Goal: Task Accomplishment & Management: Manage account settings

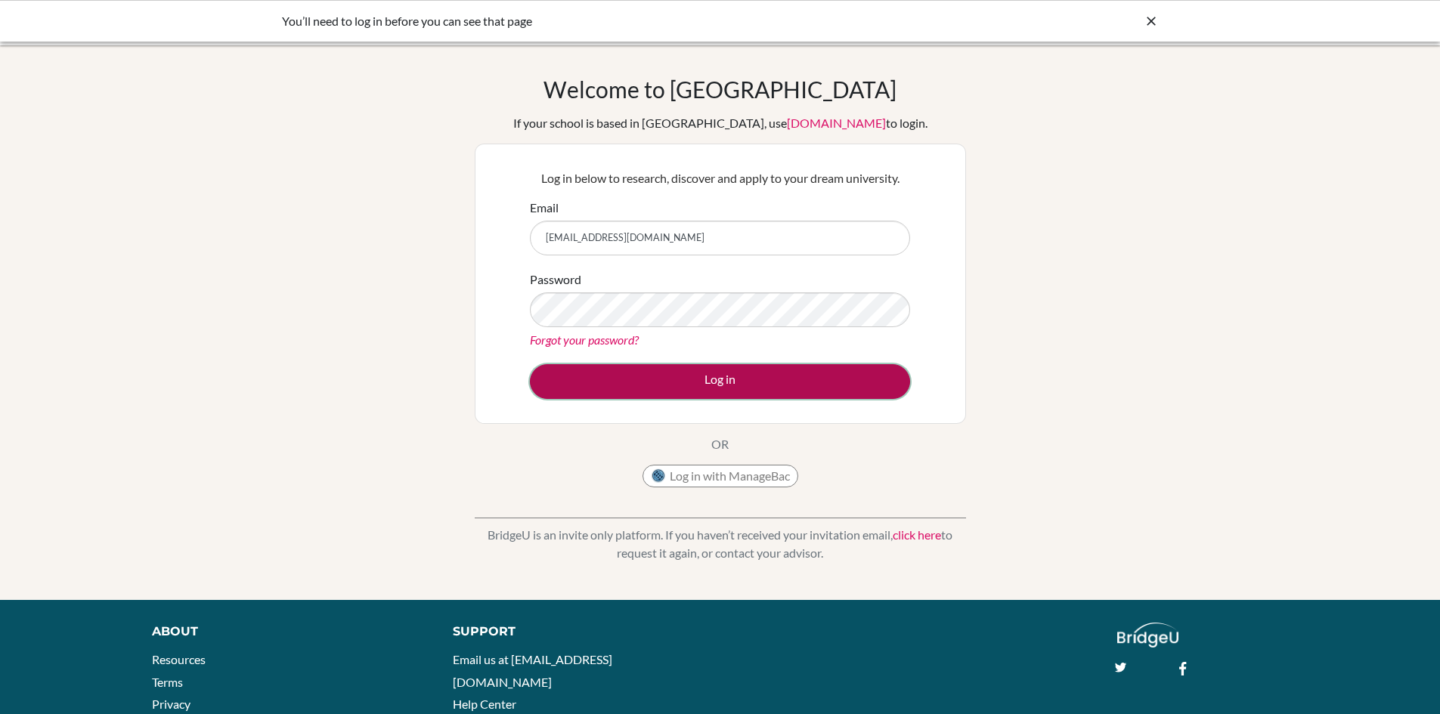
click at [699, 382] on button "Log in" at bounding box center [720, 381] width 380 height 35
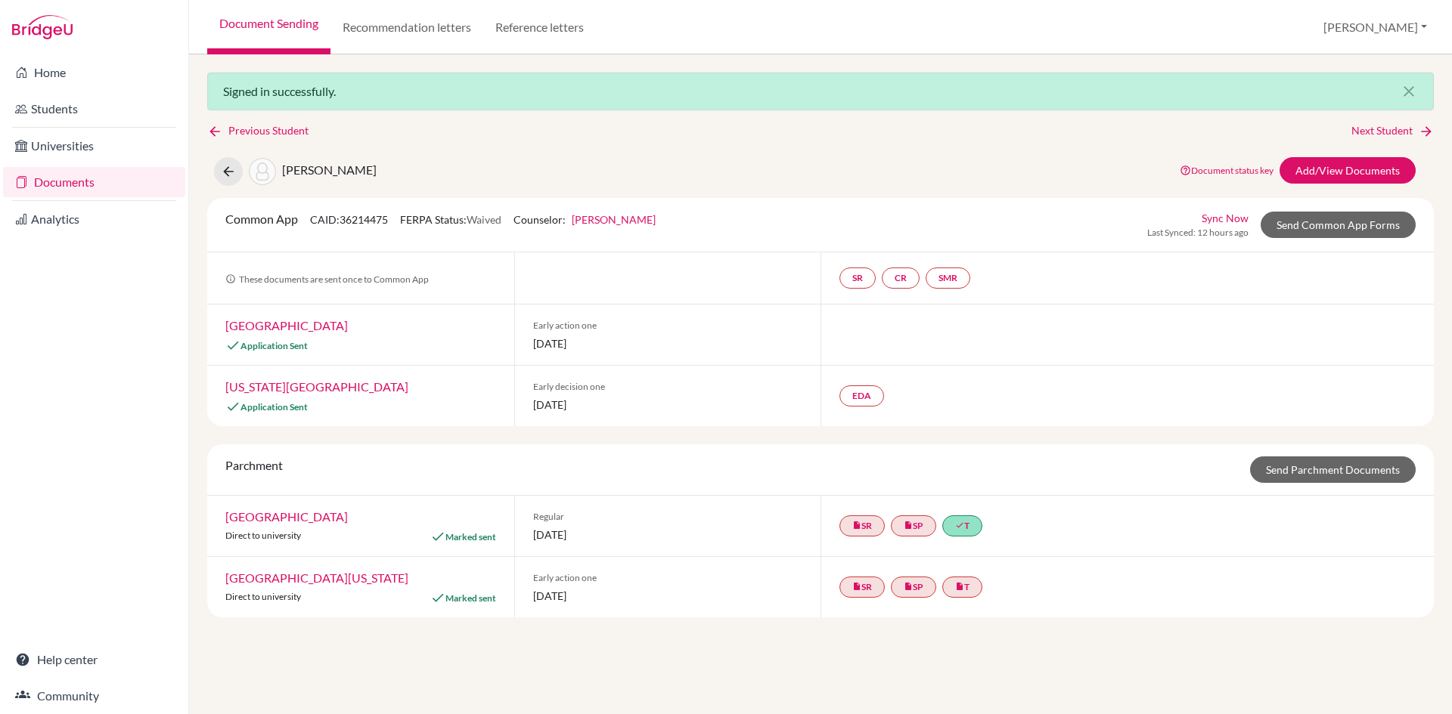
click at [104, 185] on link "Documents" at bounding box center [94, 182] width 182 height 30
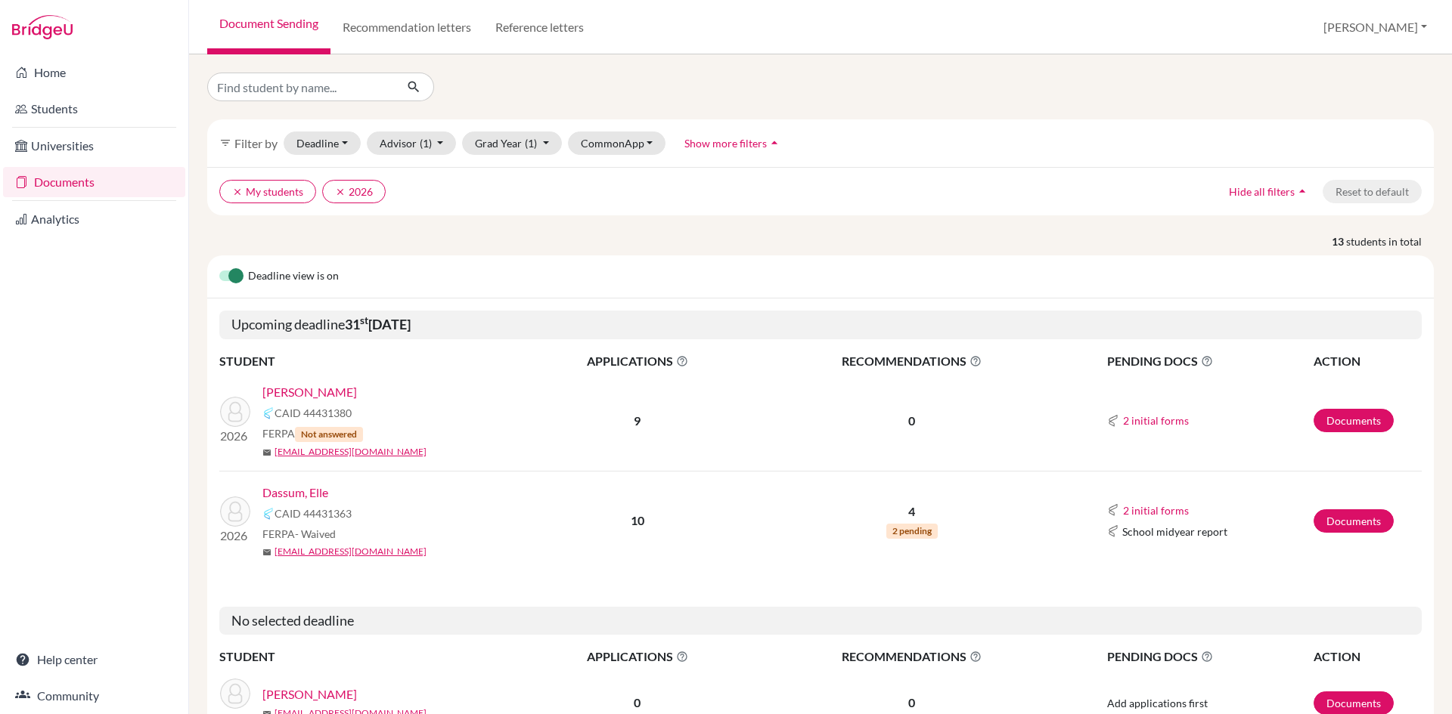
click at [322, 392] on link "Casiano, Saymar" at bounding box center [309, 392] width 95 height 18
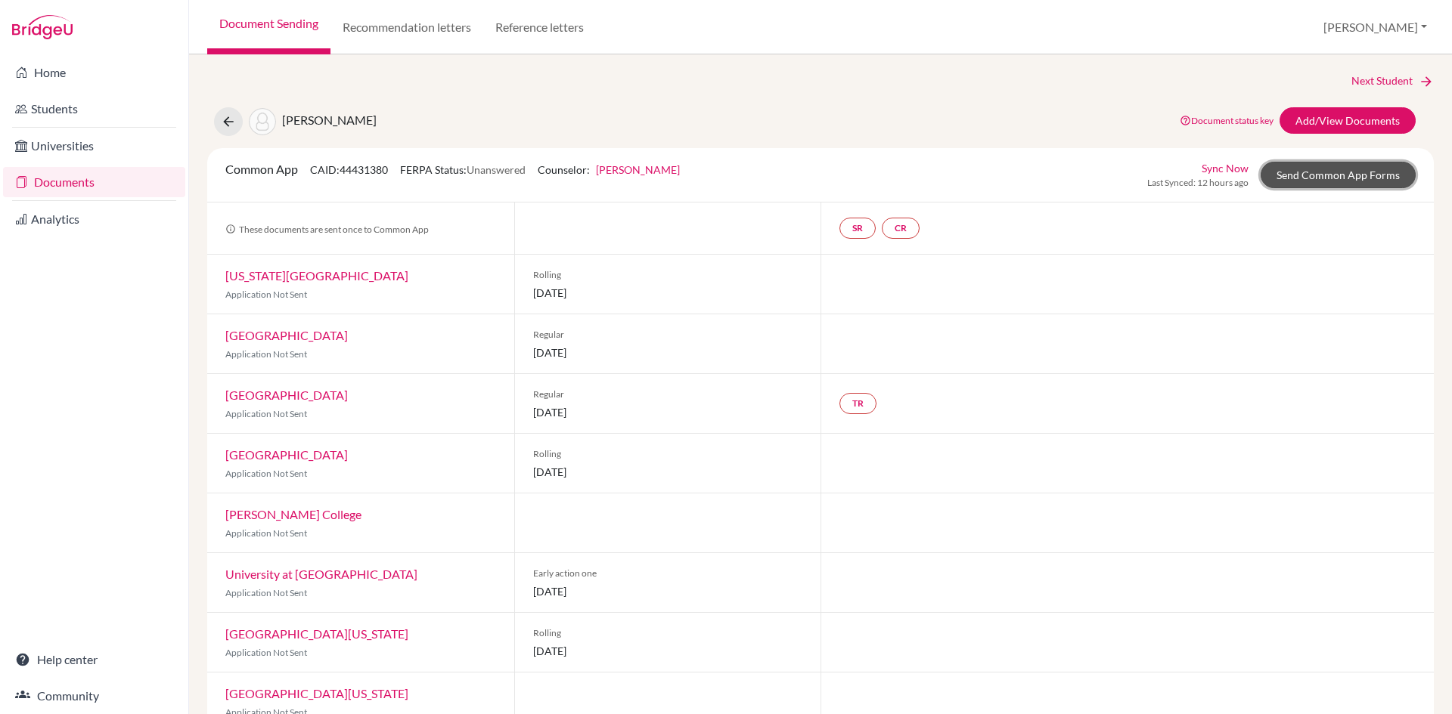
click at [1311, 172] on link "Send Common App Forms" at bounding box center [1337, 175] width 155 height 26
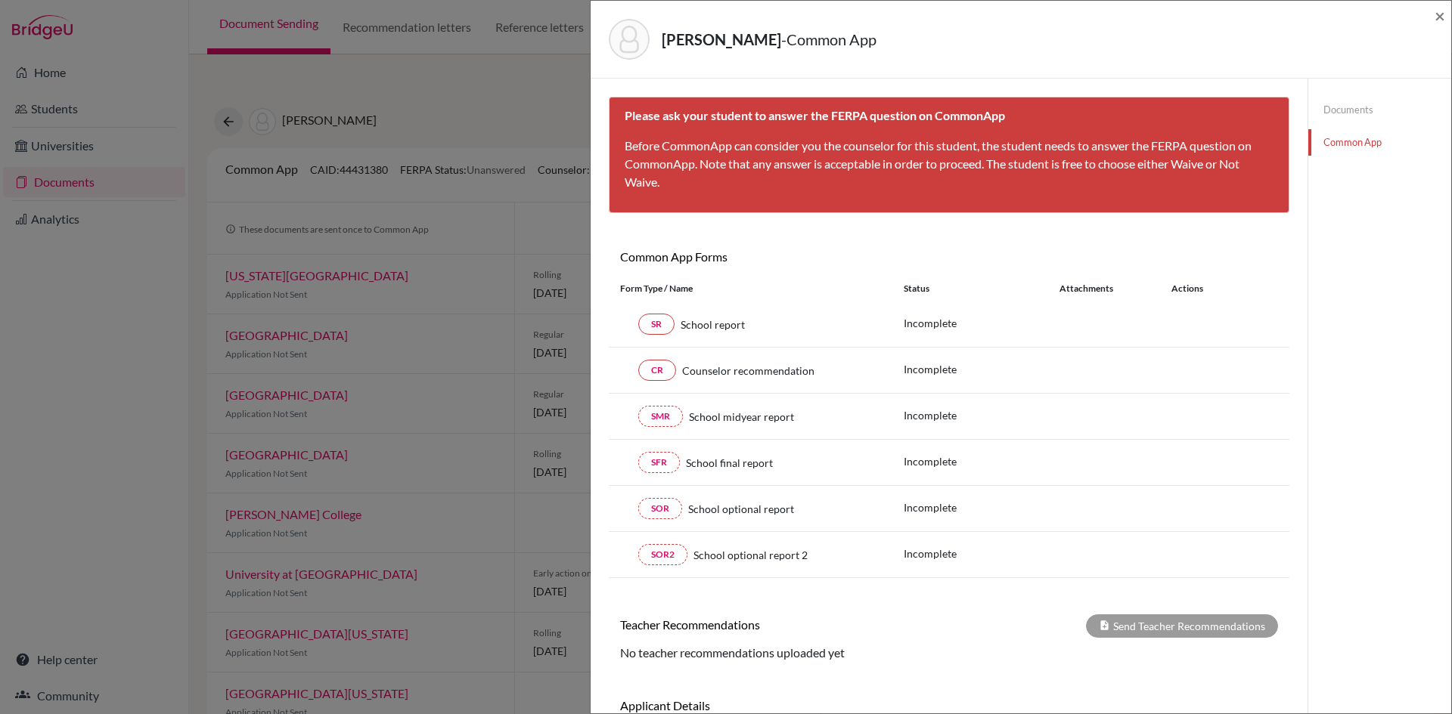
click at [744, 326] on div "School report" at bounding box center [777, 325] width 206 height 16
click at [432, 432] on div "Casiano, Saymar - Common App × × Please ask your student to answer the FERPA qu…" at bounding box center [726, 357] width 1452 height 714
click at [1435, 17] on span "×" at bounding box center [1439, 16] width 11 height 22
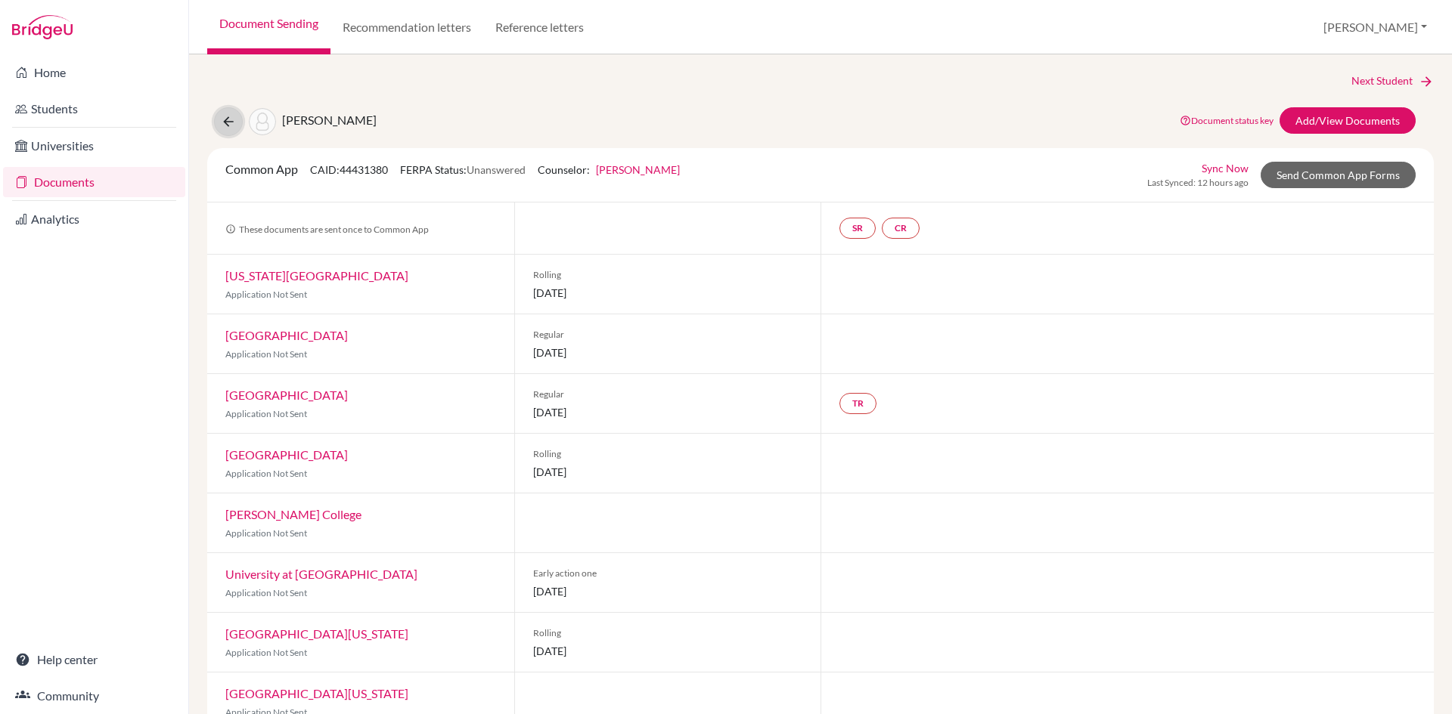
drag, startPoint x: 219, startPoint y: 115, endPoint x: 234, endPoint y: 138, distance: 27.9
click at [219, 115] on button at bounding box center [228, 121] width 29 height 29
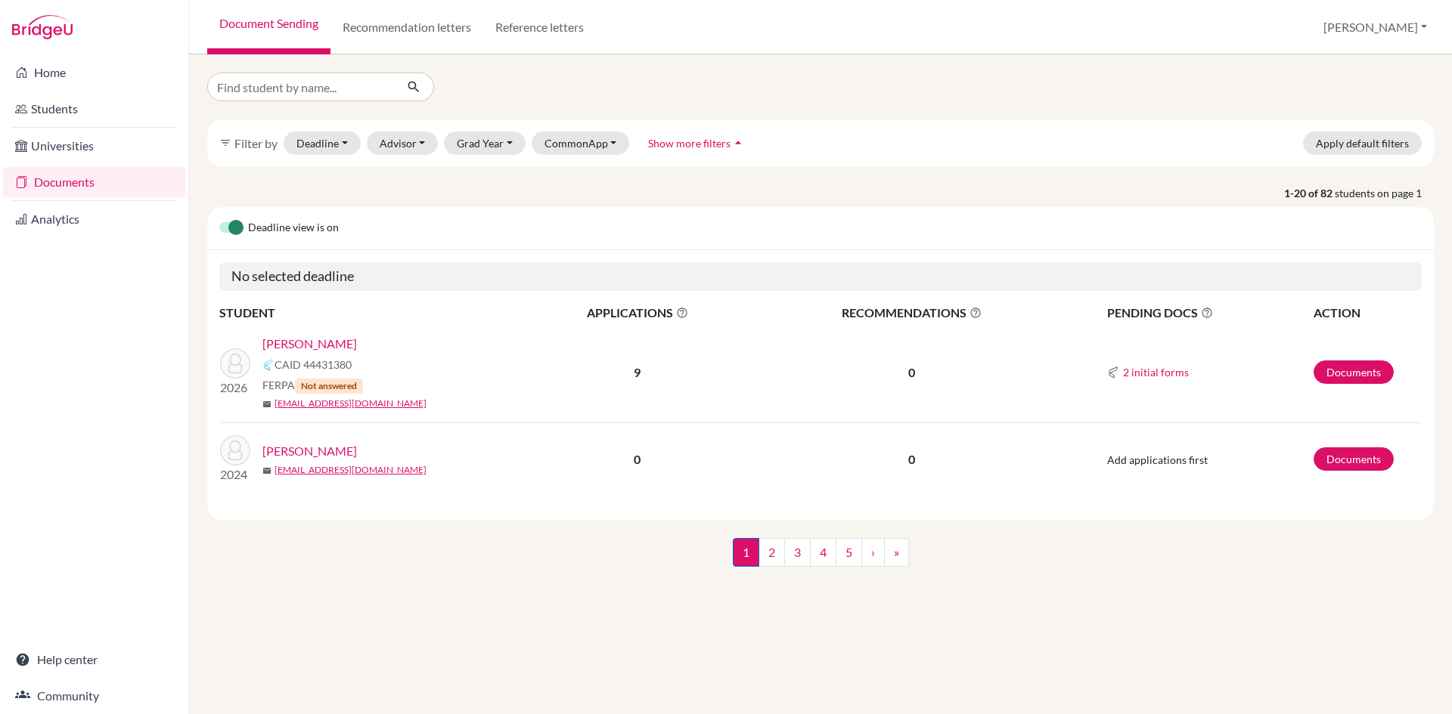
click at [62, 172] on link "Documents" at bounding box center [94, 182] width 182 height 30
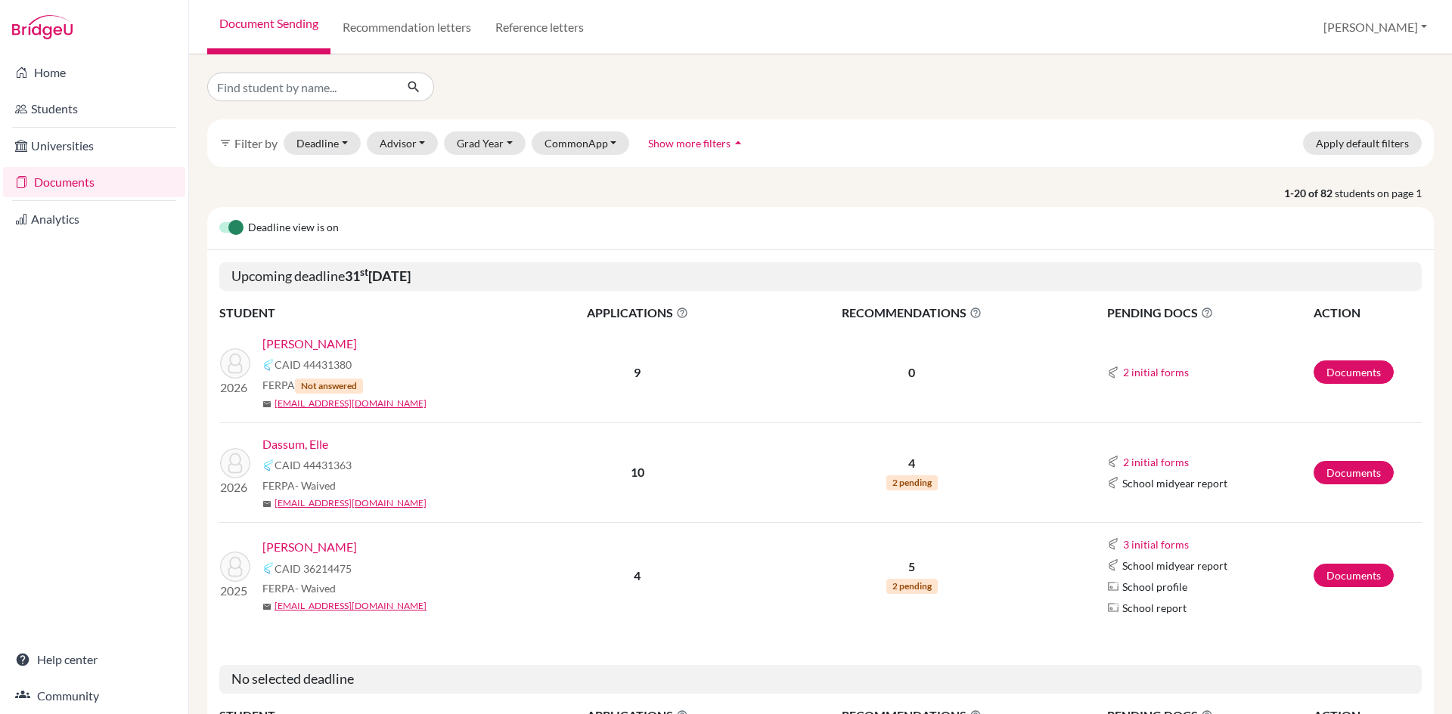
click at [298, 443] on link "Dassum, Elle" at bounding box center [295, 444] width 66 height 18
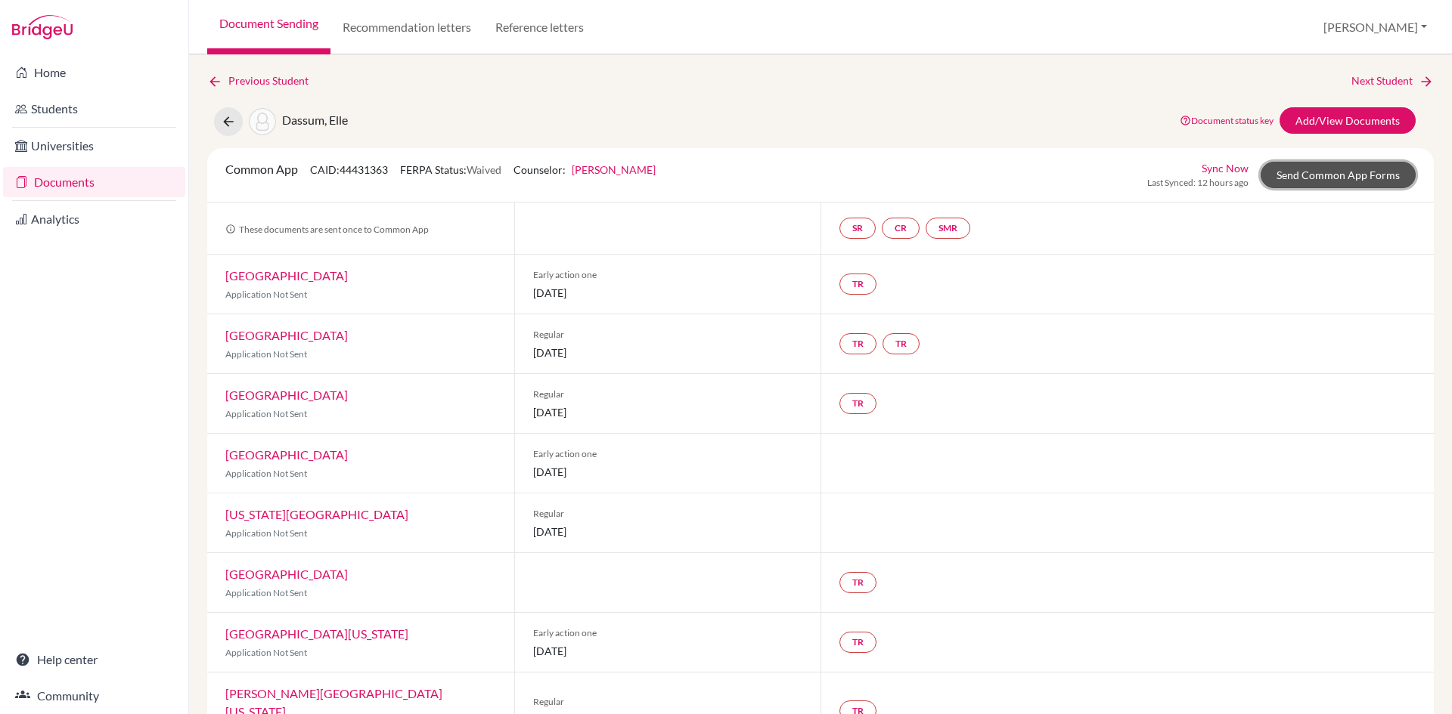
click at [1288, 168] on link "Send Common App Forms" at bounding box center [1337, 175] width 155 height 26
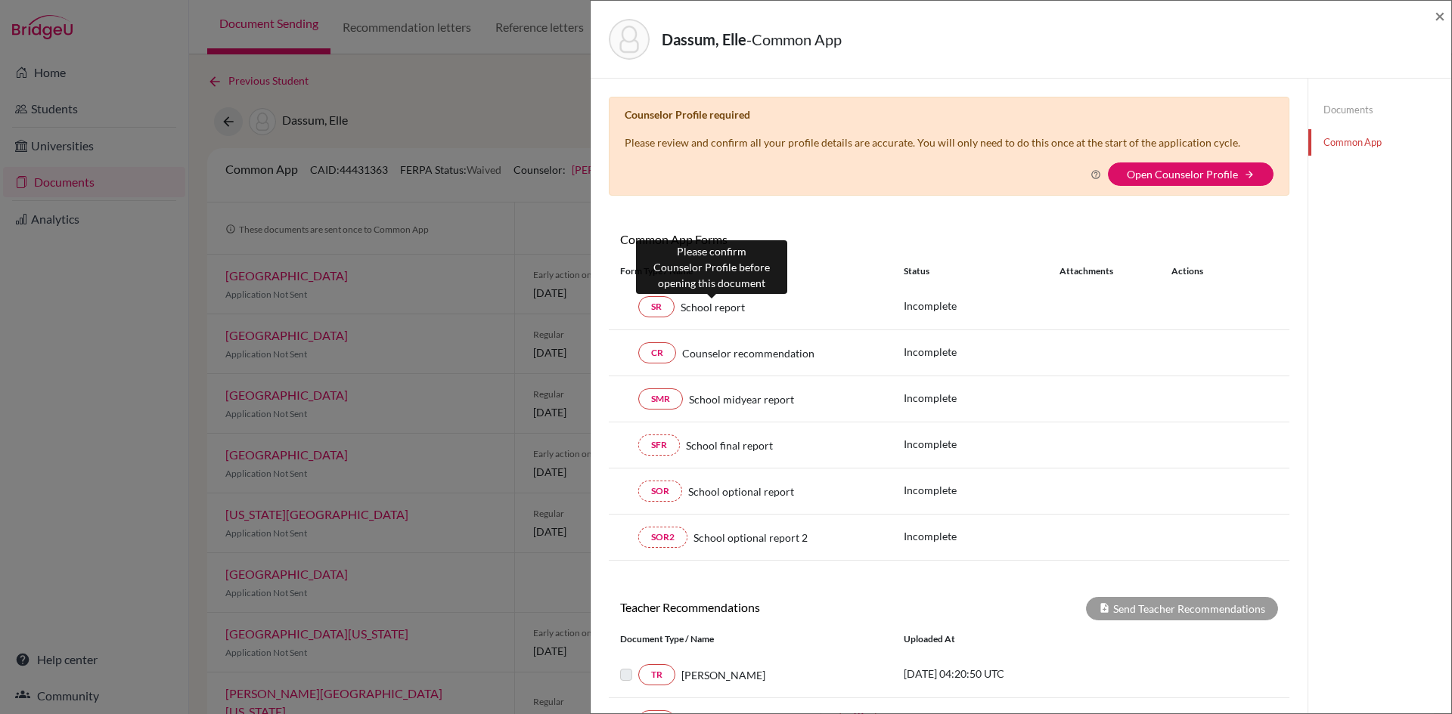
click at [742, 310] on span "School report" at bounding box center [712, 307] width 64 height 16
click at [661, 305] on link "SR" at bounding box center [656, 306] width 36 height 21
click at [761, 328] on div "SR School report Incomplete" at bounding box center [949, 307] width 680 height 46
click at [442, 302] on div "Dassum, Elle - Common App × × Counselor Profile required Please review and conf…" at bounding box center [726, 357] width 1452 height 714
click at [1436, 12] on span "×" at bounding box center [1439, 16] width 11 height 22
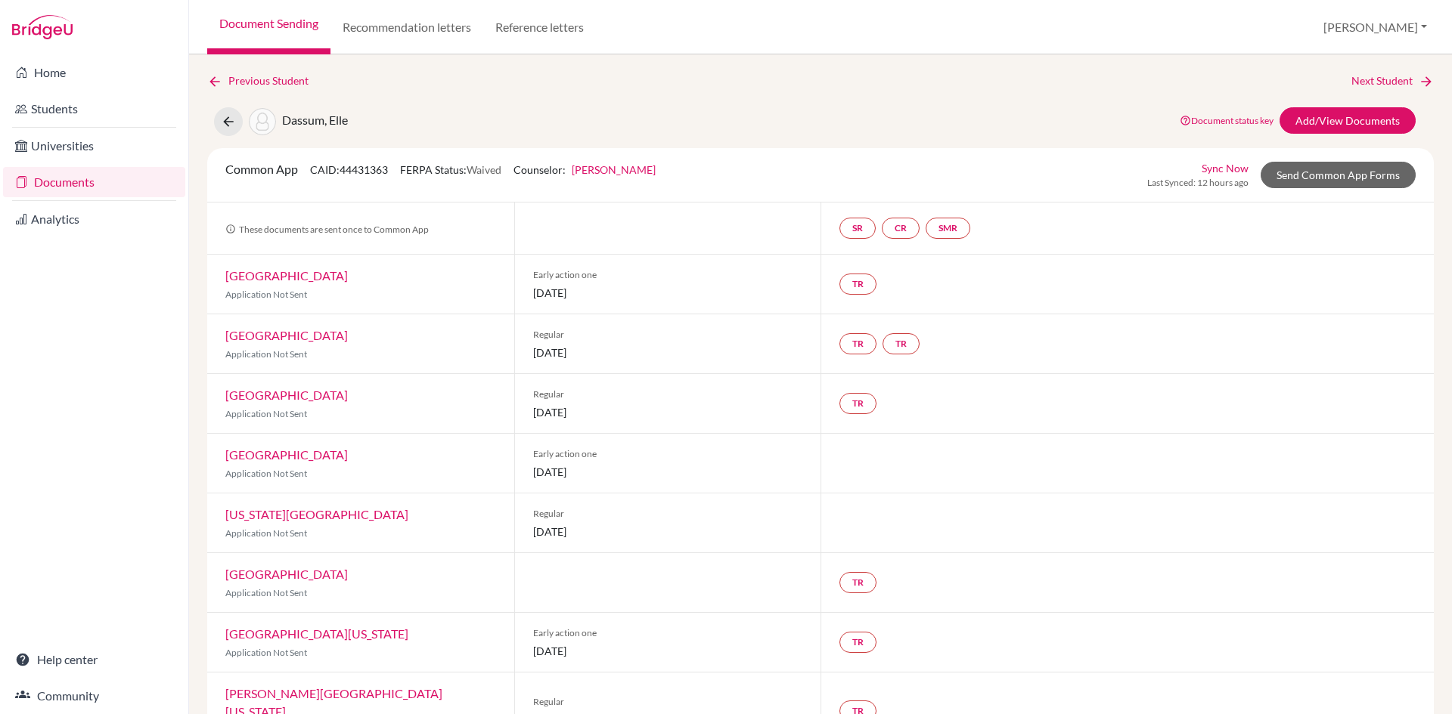
click at [66, 183] on link "Documents" at bounding box center [94, 182] width 182 height 30
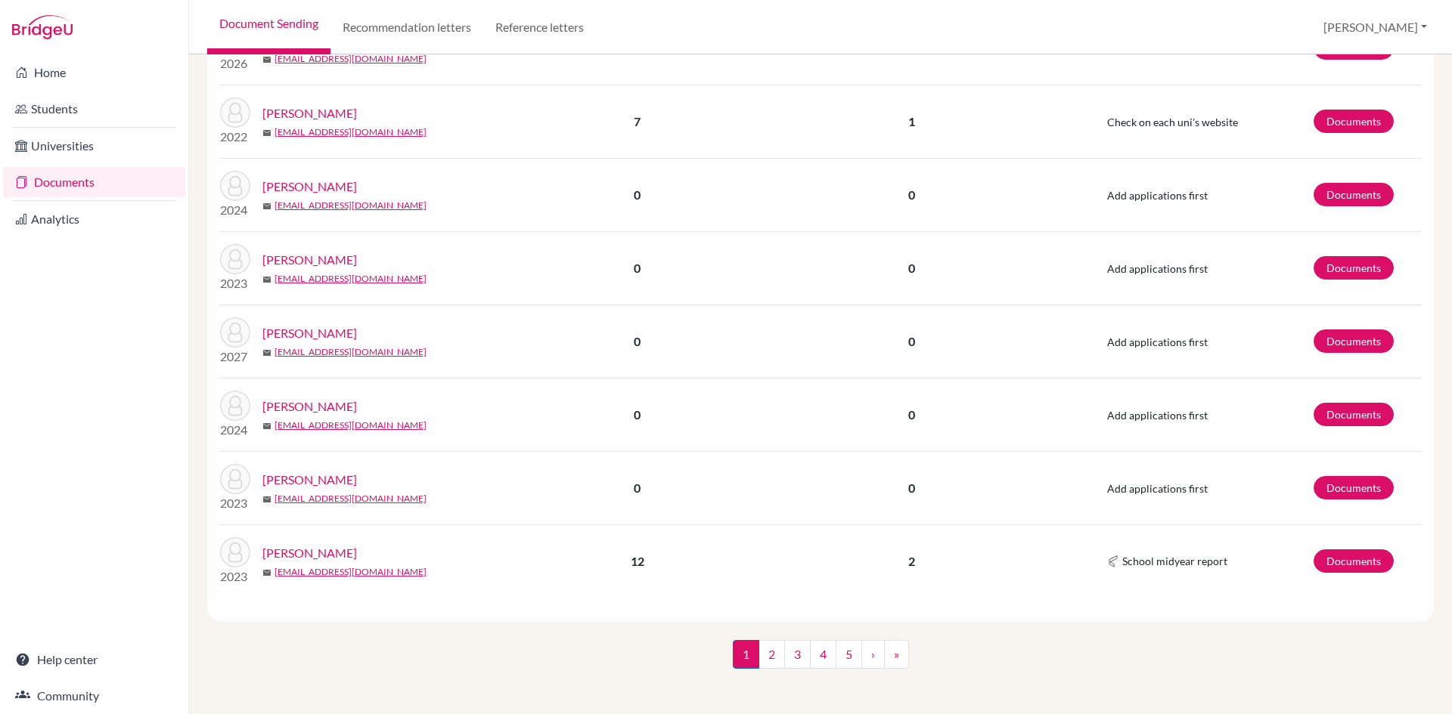
scroll to position [1377, 0]
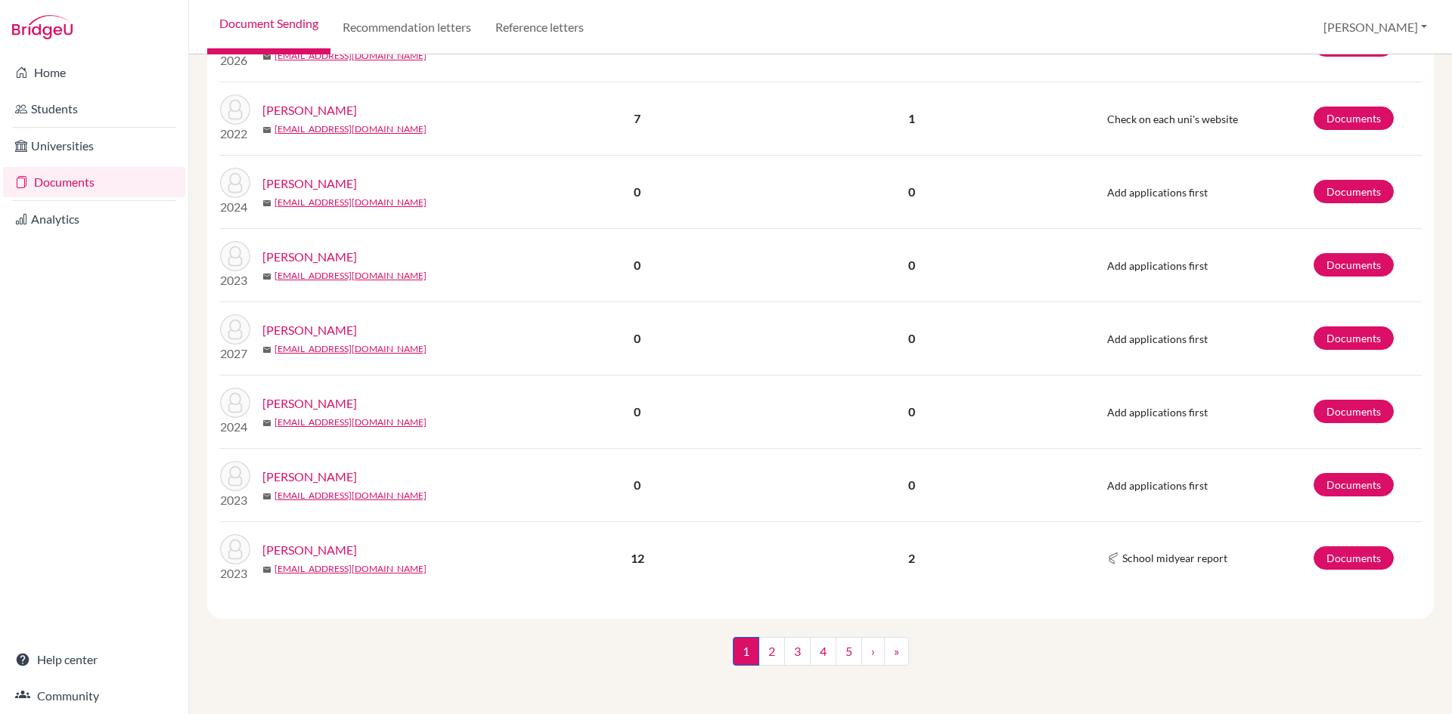
click at [314, 552] on link "[PERSON_NAME]" at bounding box center [309, 550] width 95 height 18
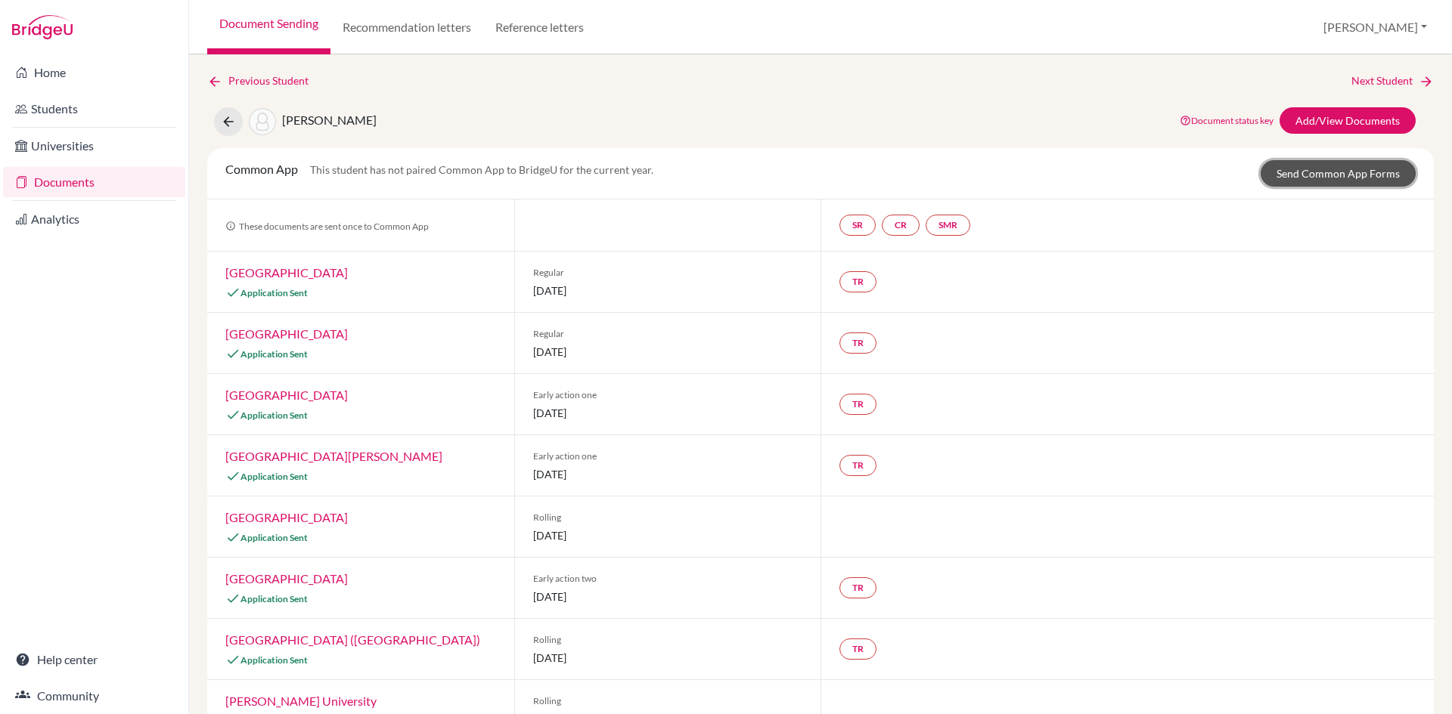
click at [1296, 169] on link "Send Common App Forms" at bounding box center [1337, 173] width 155 height 26
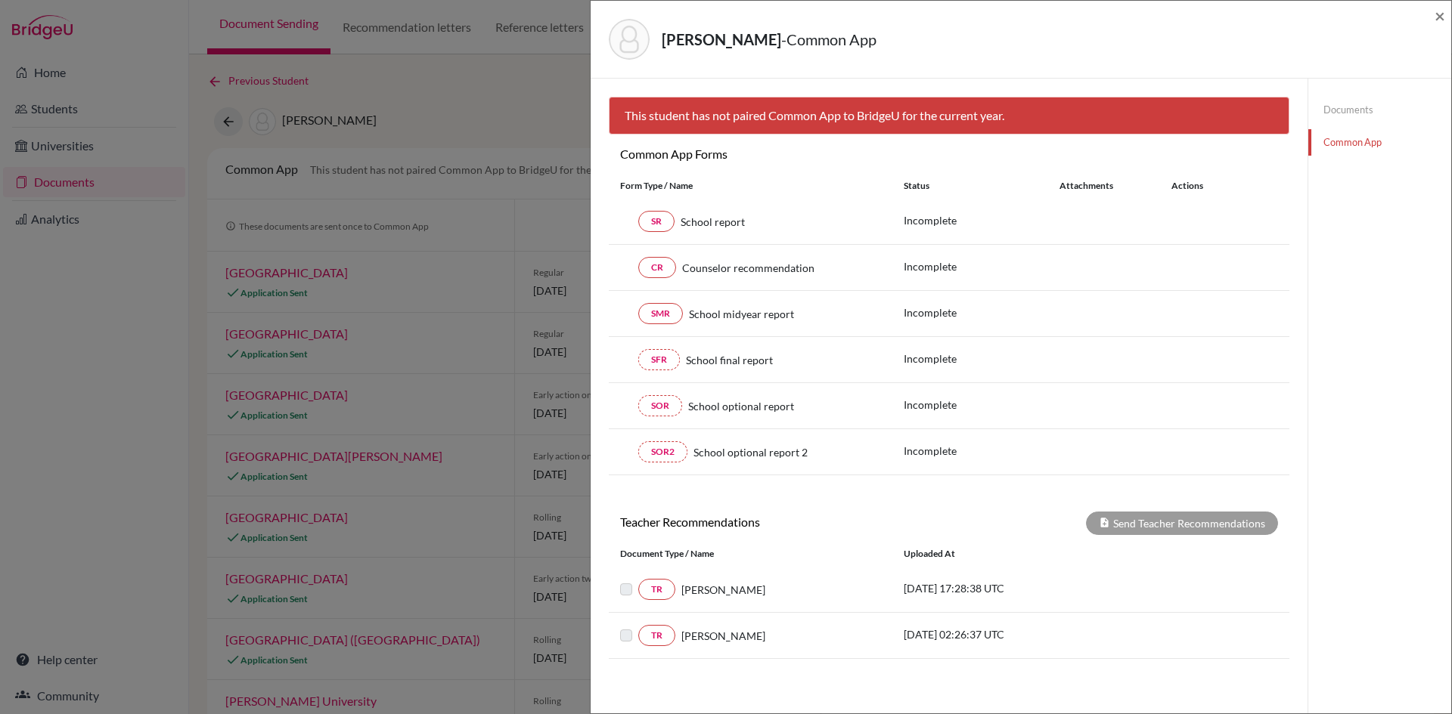
click at [741, 215] on span "School report" at bounding box center [712, 222] width 64 height 16
click at [1443, 17] on span "×" at bounding box center [1439, 16] width 11 height 22
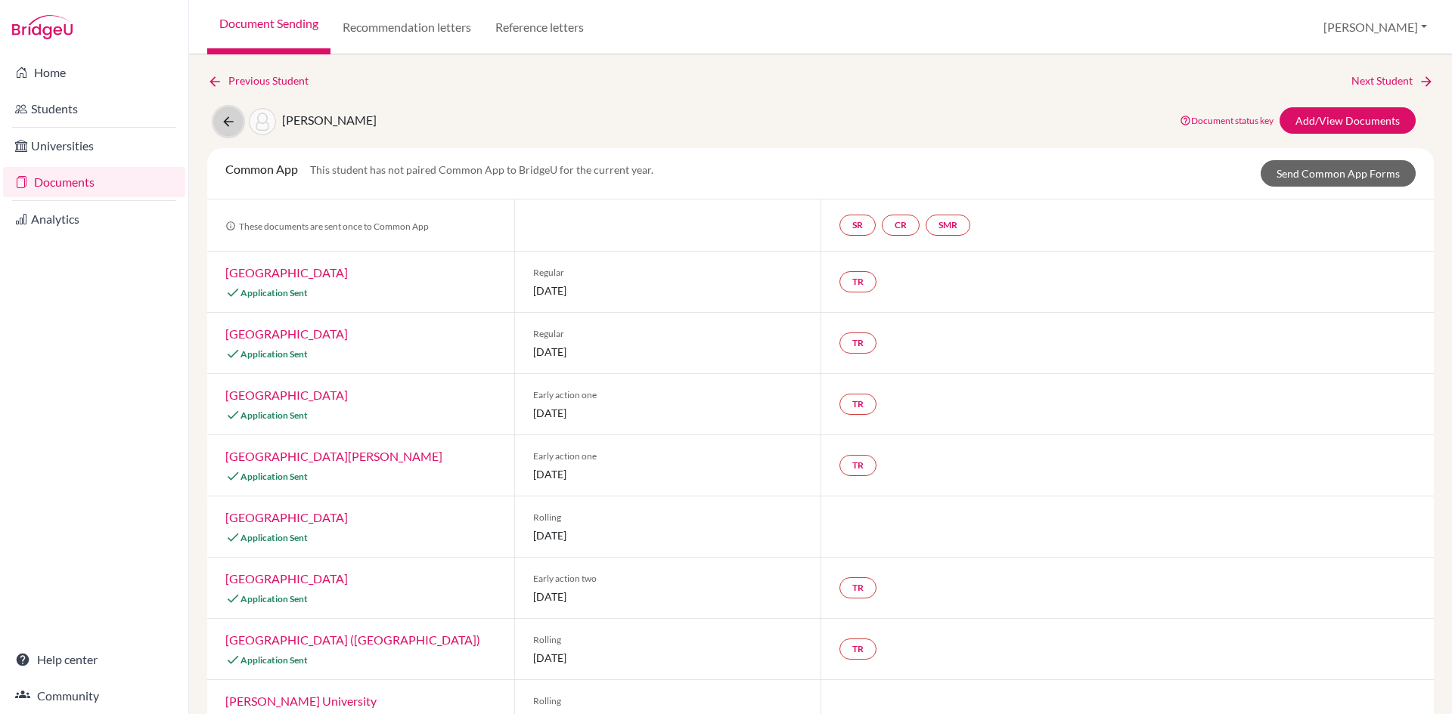
drag, startPoint x: 224, startPoint y: 111, endPoint x: 237, endPoint y: 127, distance: 20.4
click at [225, 113] on button at bounding box center [228, 121] width 29 height 29
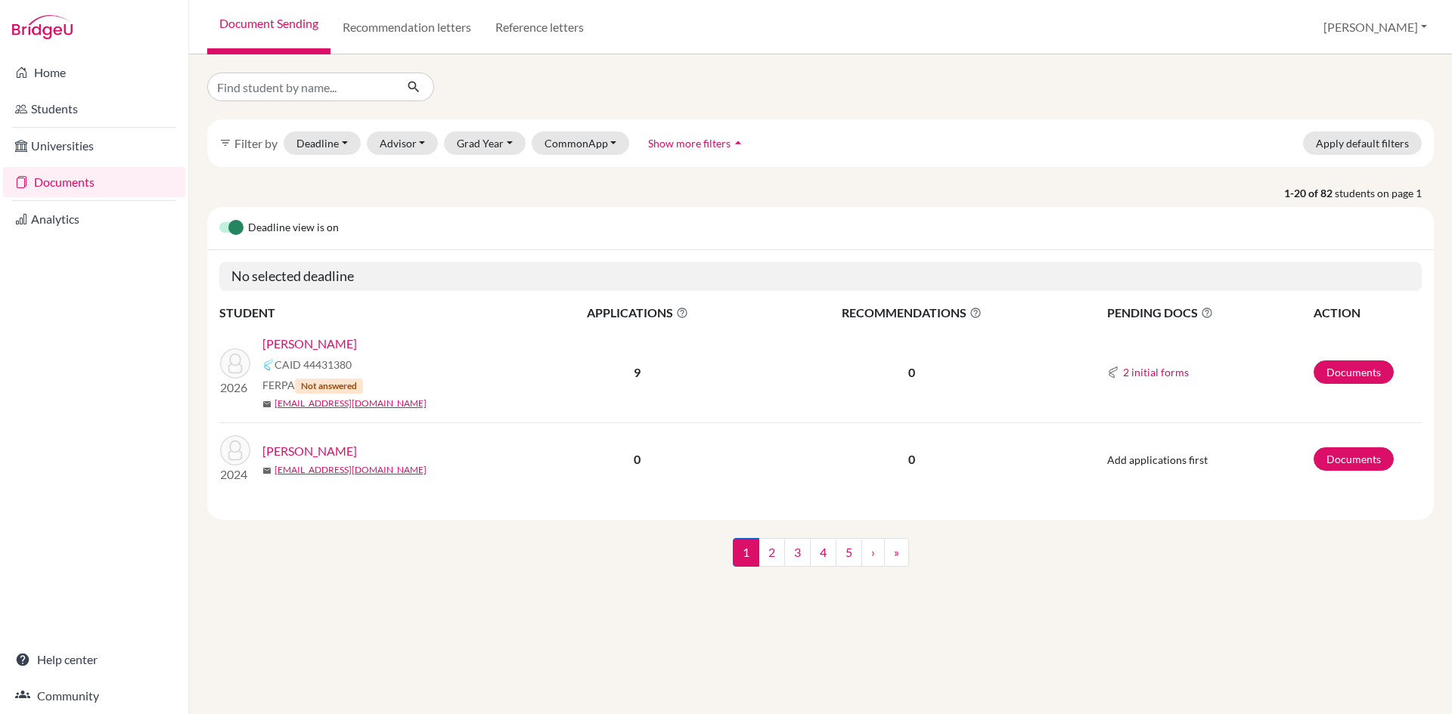
click at [78, 189] on link "Documents" at bounding box center [94, 182] width 182 height 30
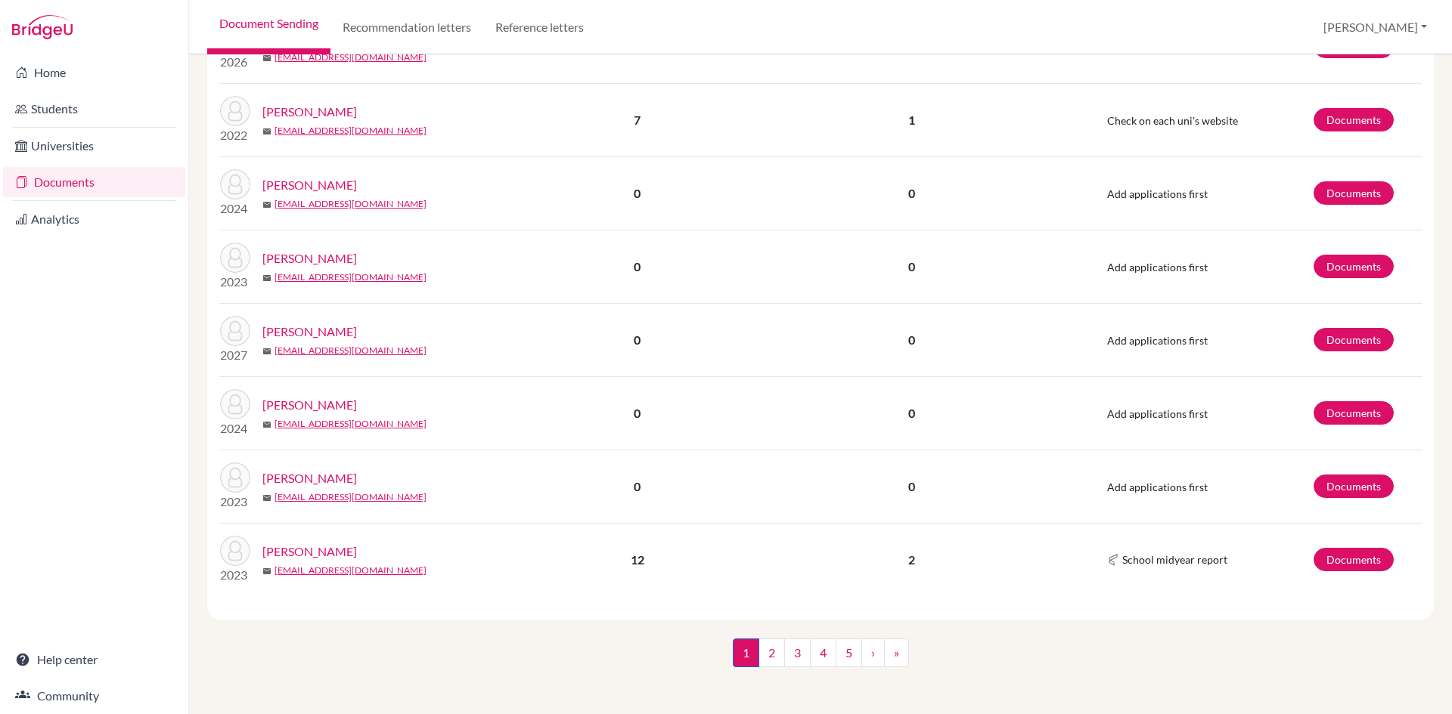
scroll to position [1377, 0]
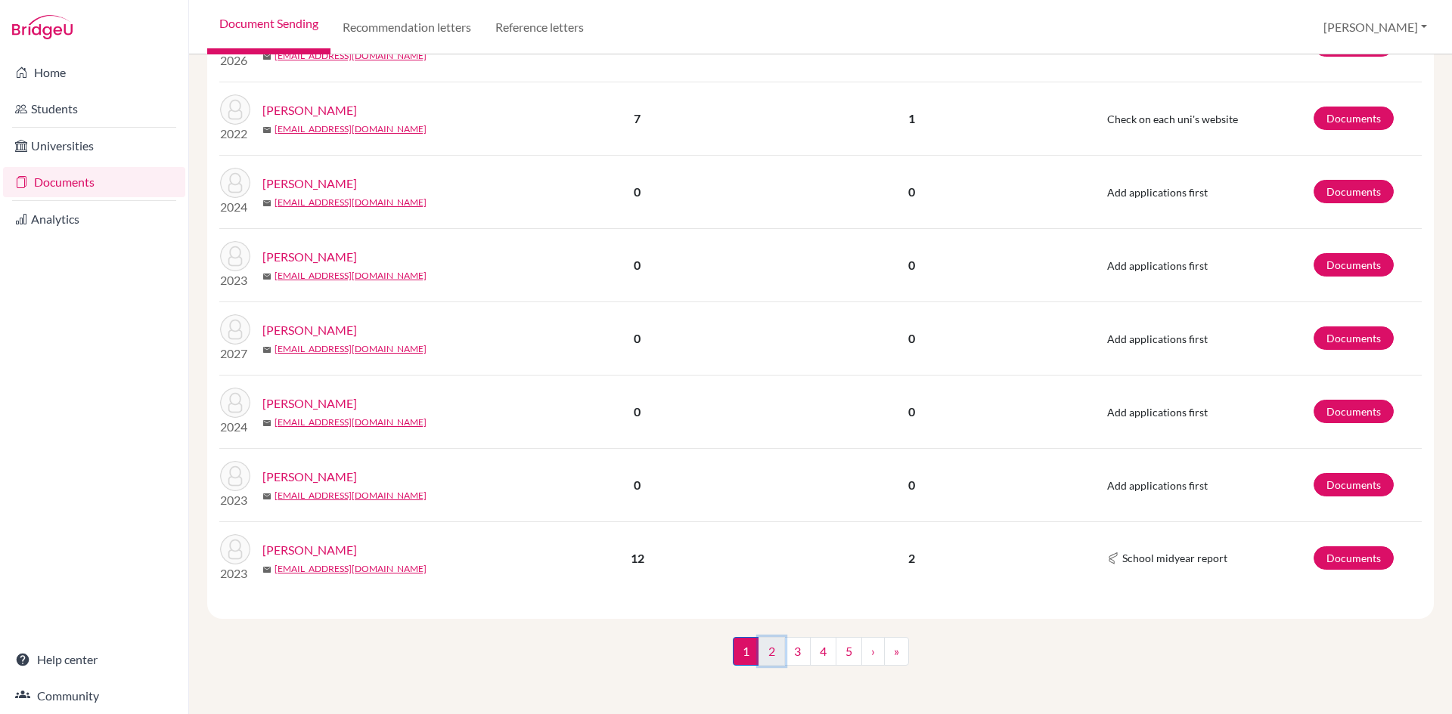
click at [761, 655] on link "2" at bounding box center [771, 651] width 26 height 29
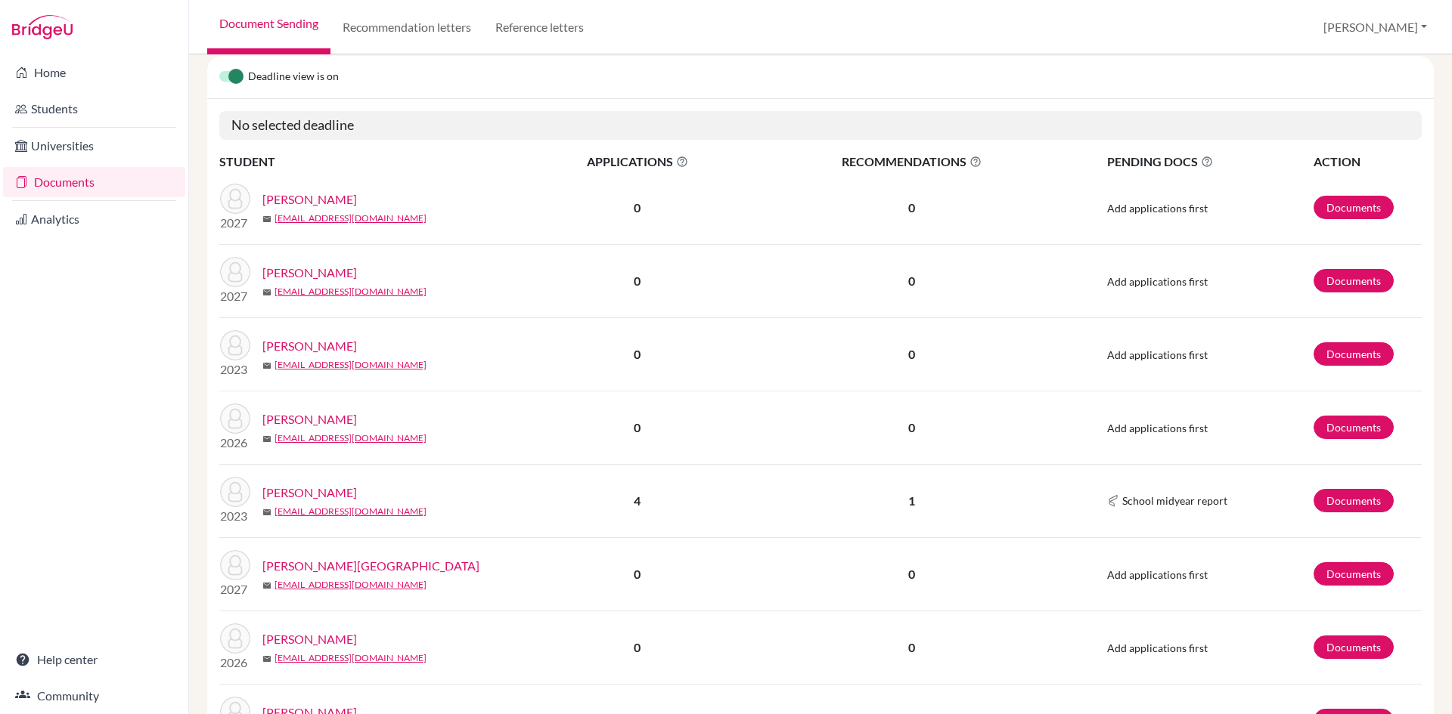
scroll to position [227, 0]
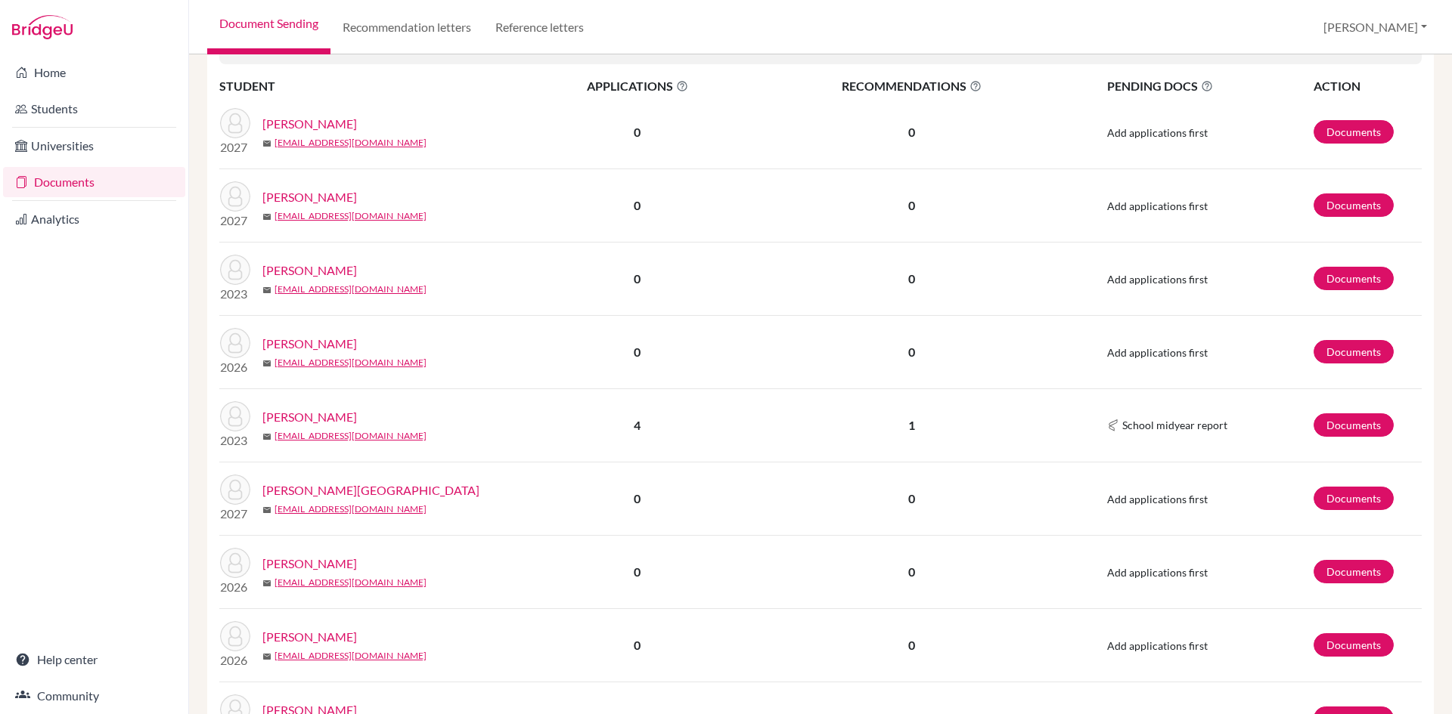
click at [316, 417] on link "[PERSON_NAME]" at bounding box center [309, 417] width 95 height 18
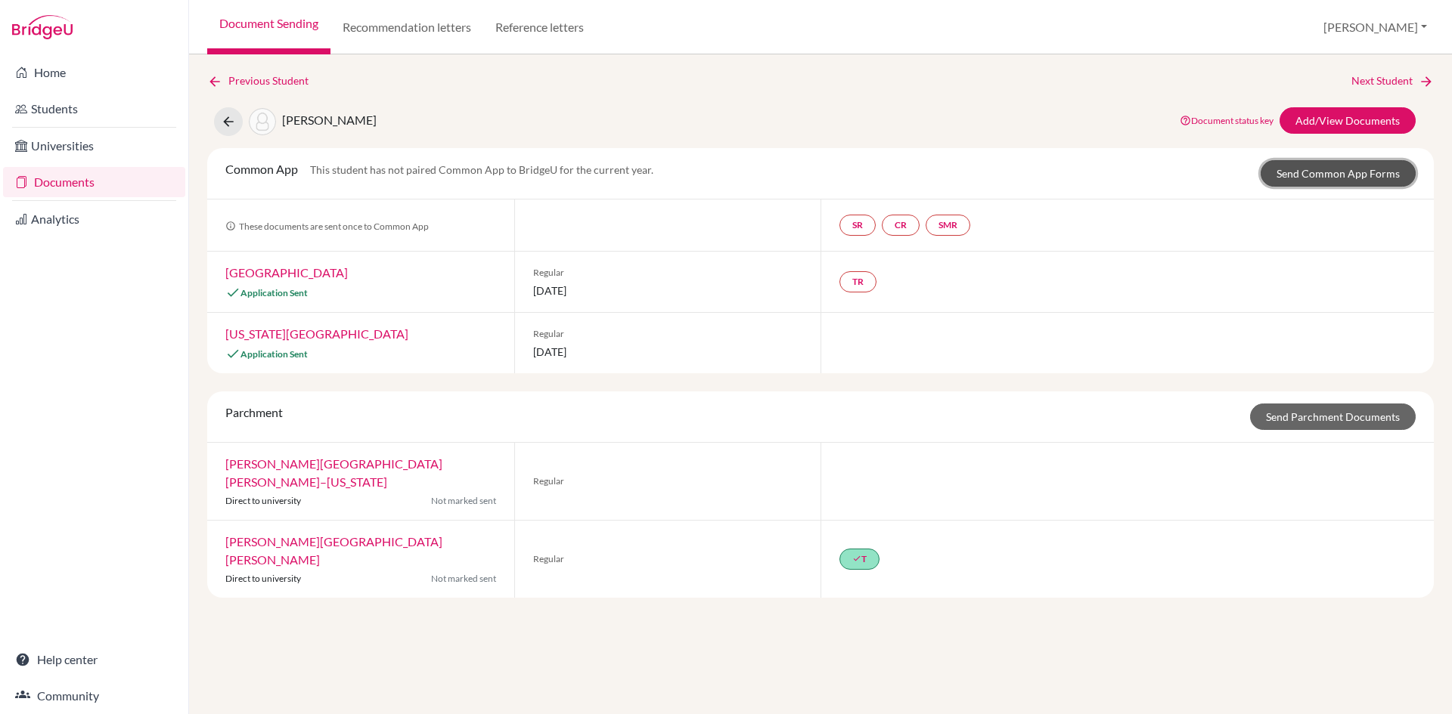
click at [1311, 168] on link "Send Common App Forms" at bounding box center [1337, 173] width 155 height 26
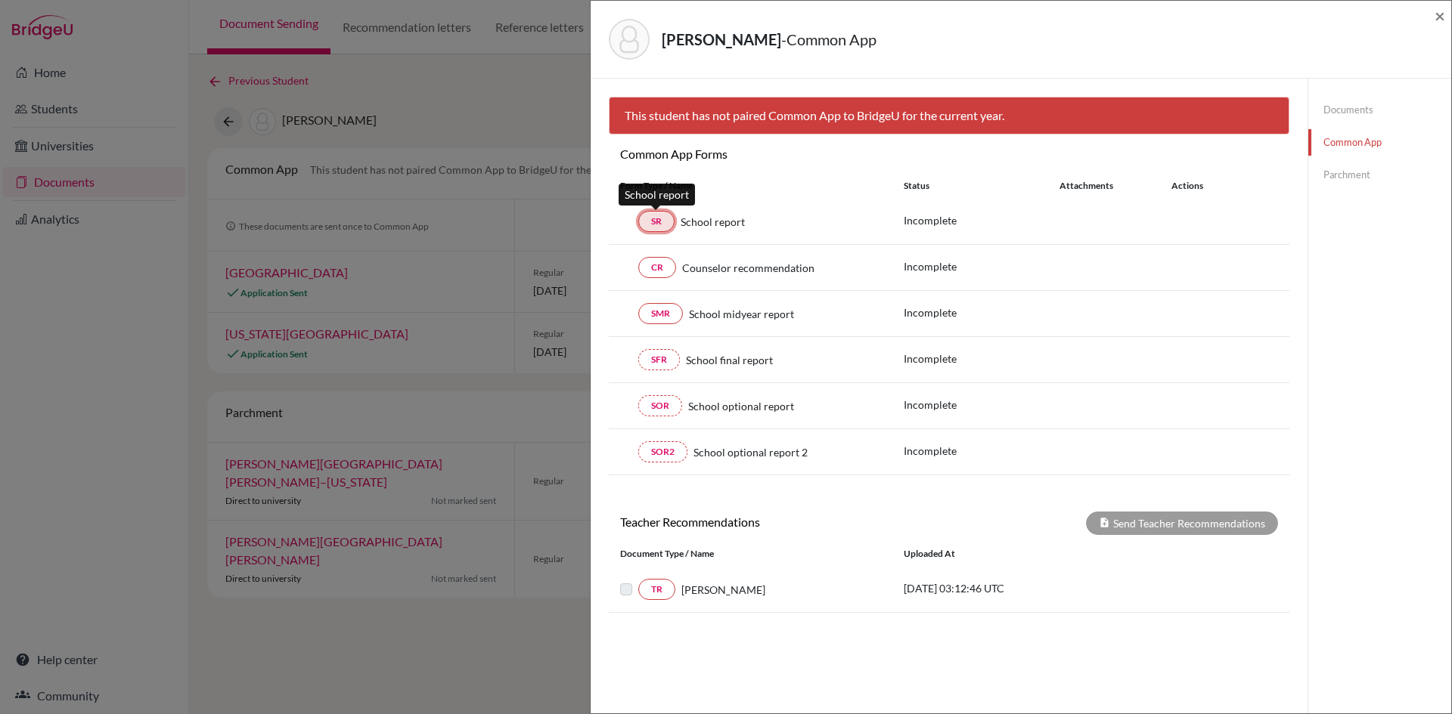
drag, startPoint x: 657, startPoint y: 224, endPoint x: 667, endPoint y: 221, distance: 10.3
click at [658, 224] on link "SR" at bounding box center [656, 221] width 36 height 21
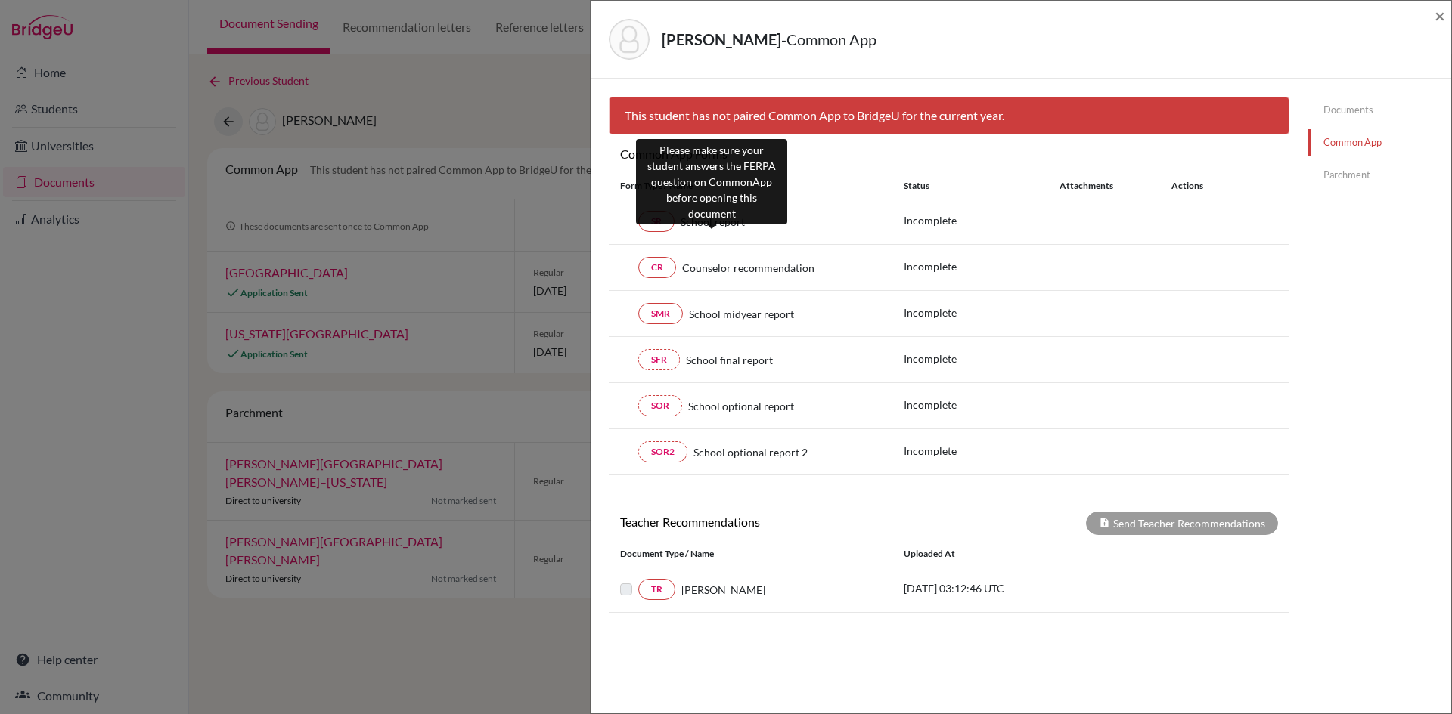
click at [709, 220] on span "School report" at bounding box center [712, 222] width 64 height 16
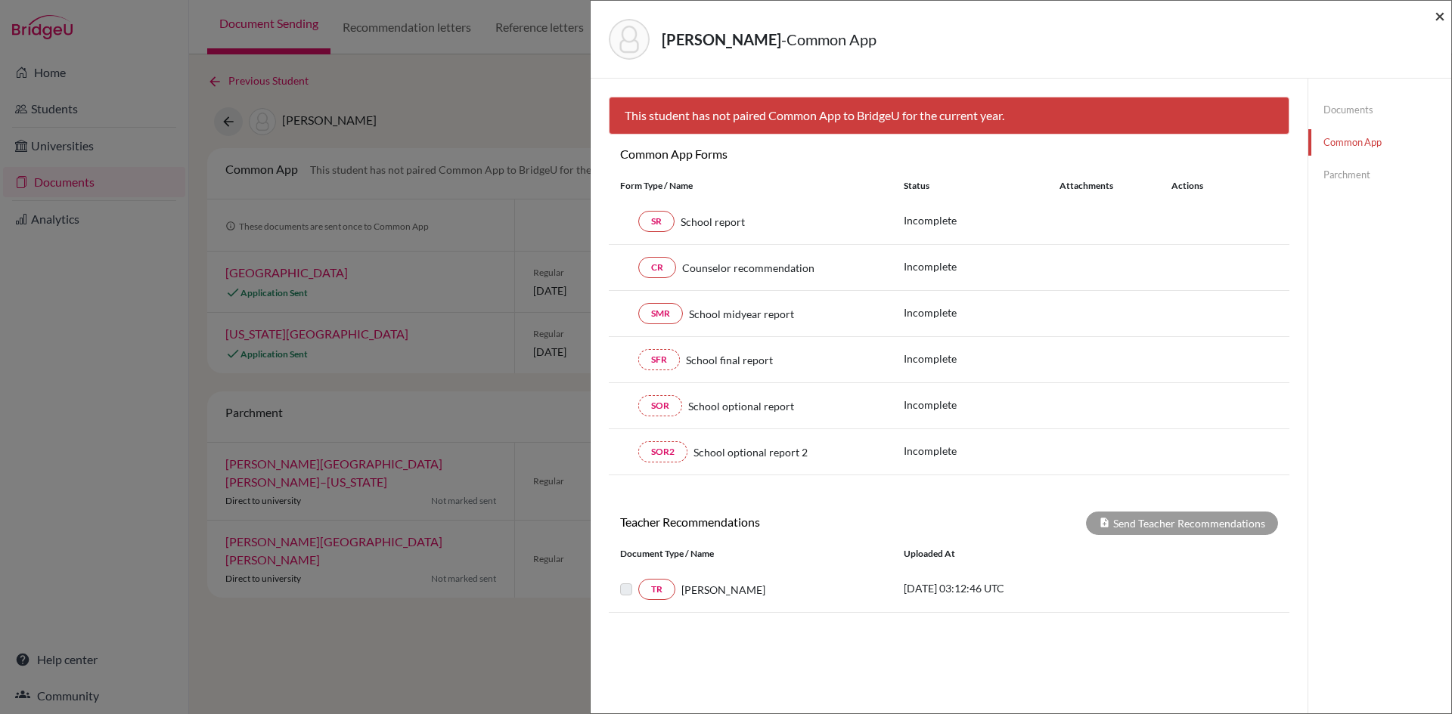
click at [1436, 14] on span "×" at bounding box center [1439, 16] width 11 height 22
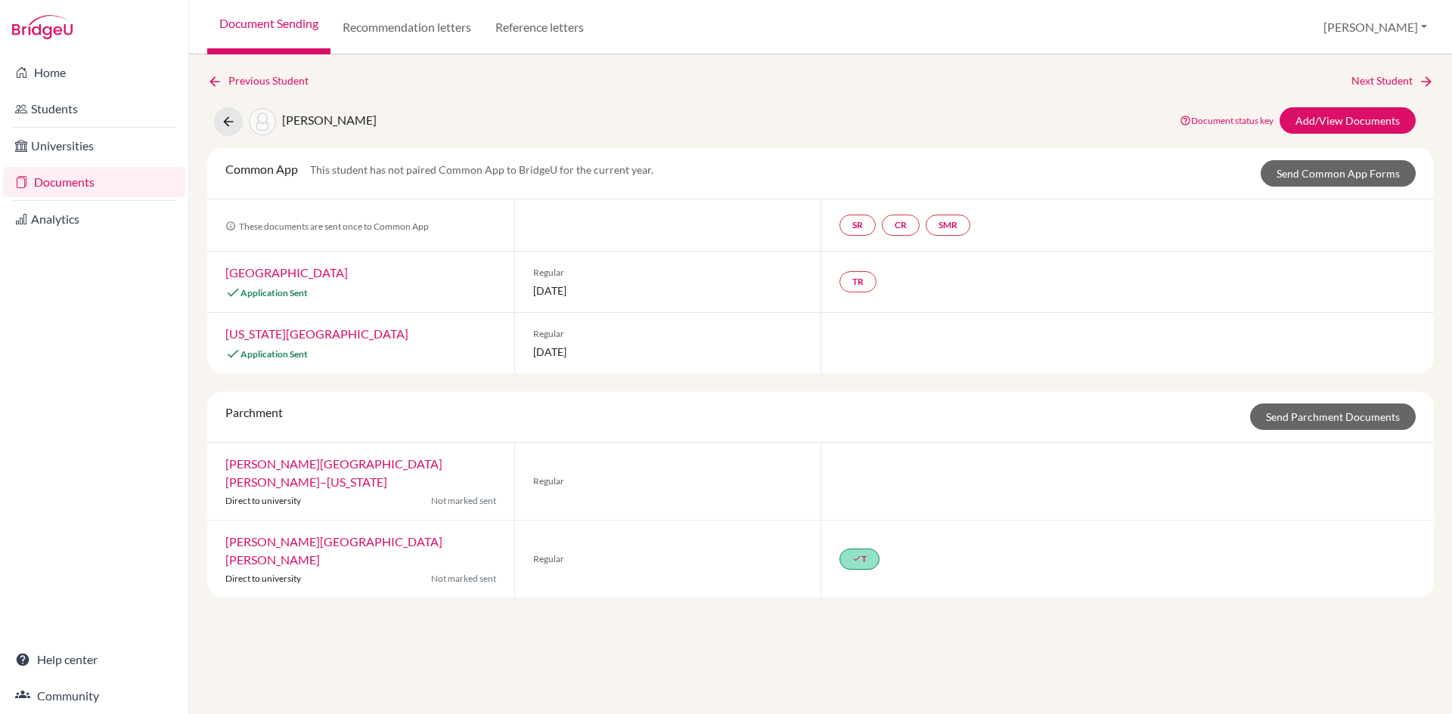
click at [70, 177] on link "Documents" at bounding box center [94, 182] width 182 height 30
